Goal: Navigation & Orientation: Find specific page/section

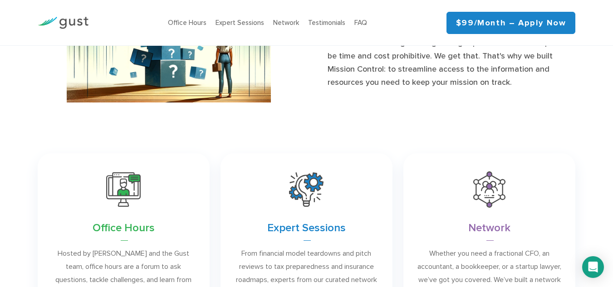
scroll to position [501, 0]
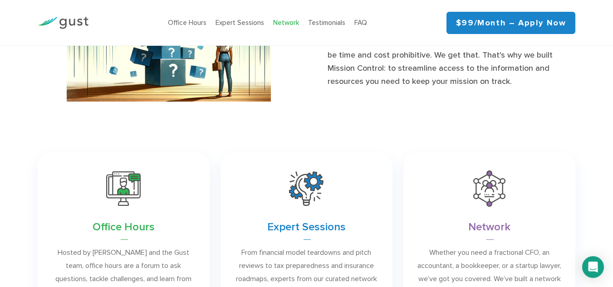
click at [287, 22] on link "Network" at bounding box center [286, 23] width 26 height 8
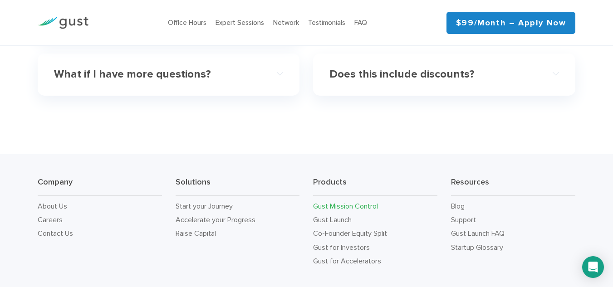
scroll to position [2917, 0]
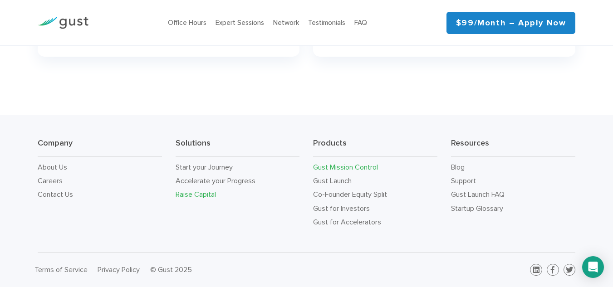
click at [194, 197] on link "Raise Capital" at bounding box center [196, 194] width 40 height 9
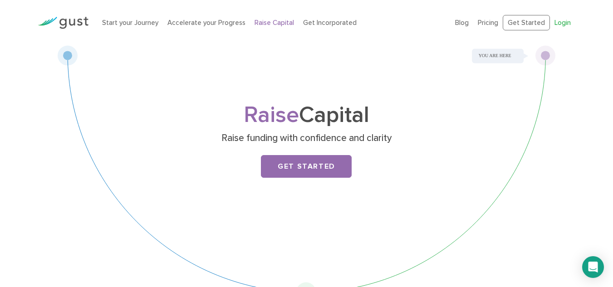
click at [566, 22] on link "Login" at bounding box center [563, 23] width 16 height 8
